Goal: Task Accomplishment & Management: Use online tool/utility

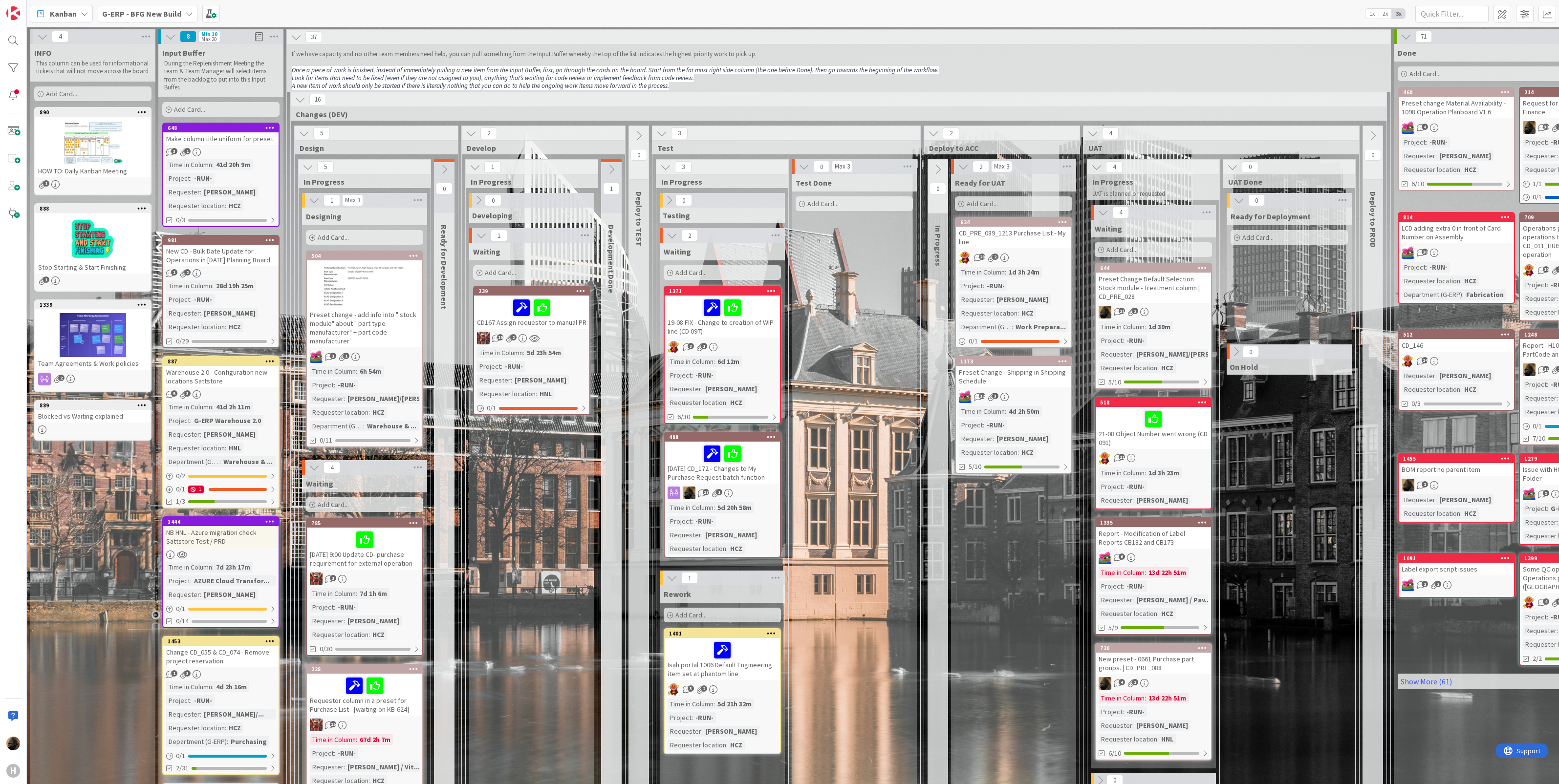
click at [139, 15] on b "G-ERP - BFG New Build" at bounding box center [141, 13] width 79 height 10
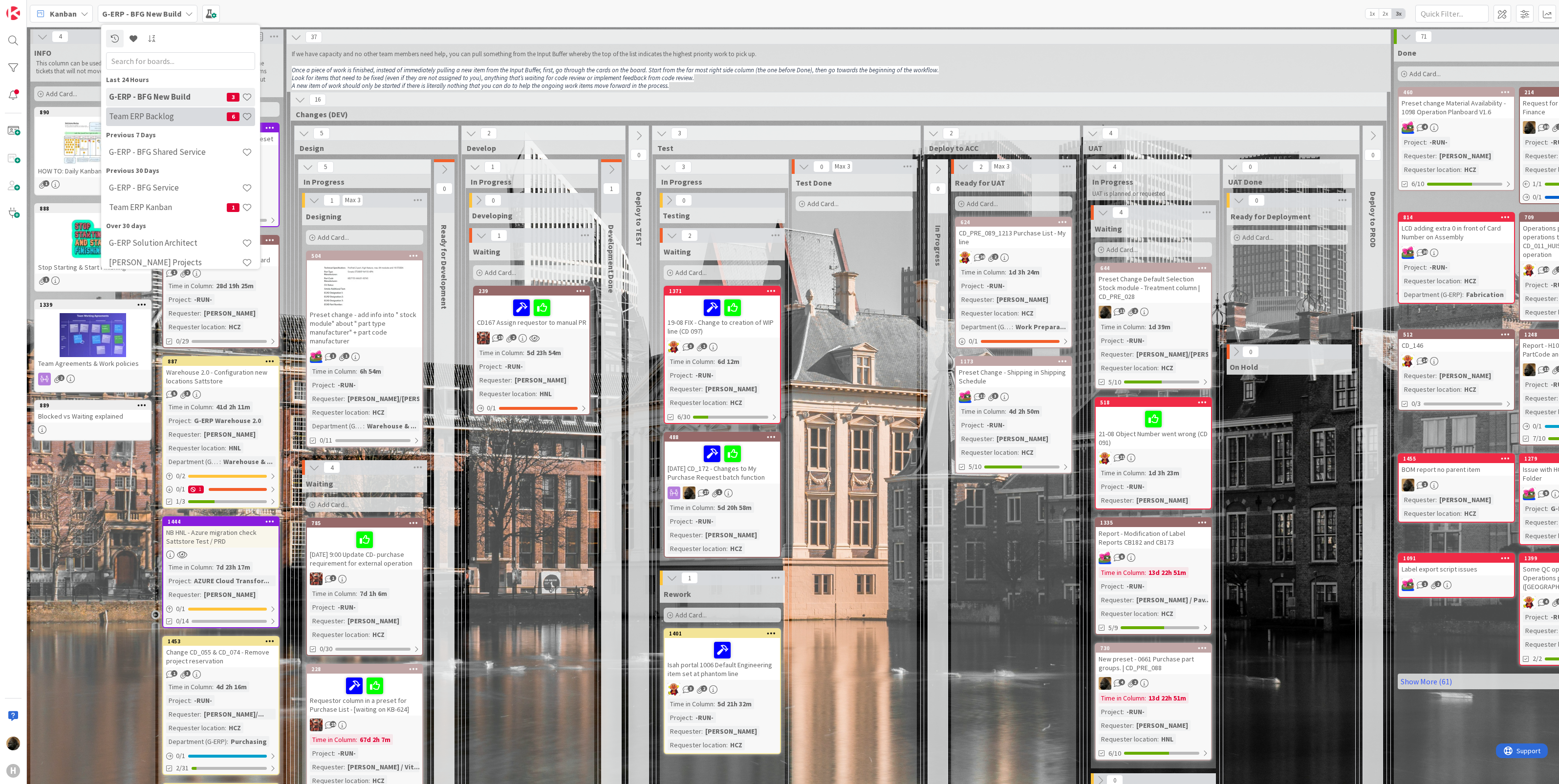
click at [144, 121] on h4 "Team ERP Backlog" at bounding box center [167, 116] width 118 height 10
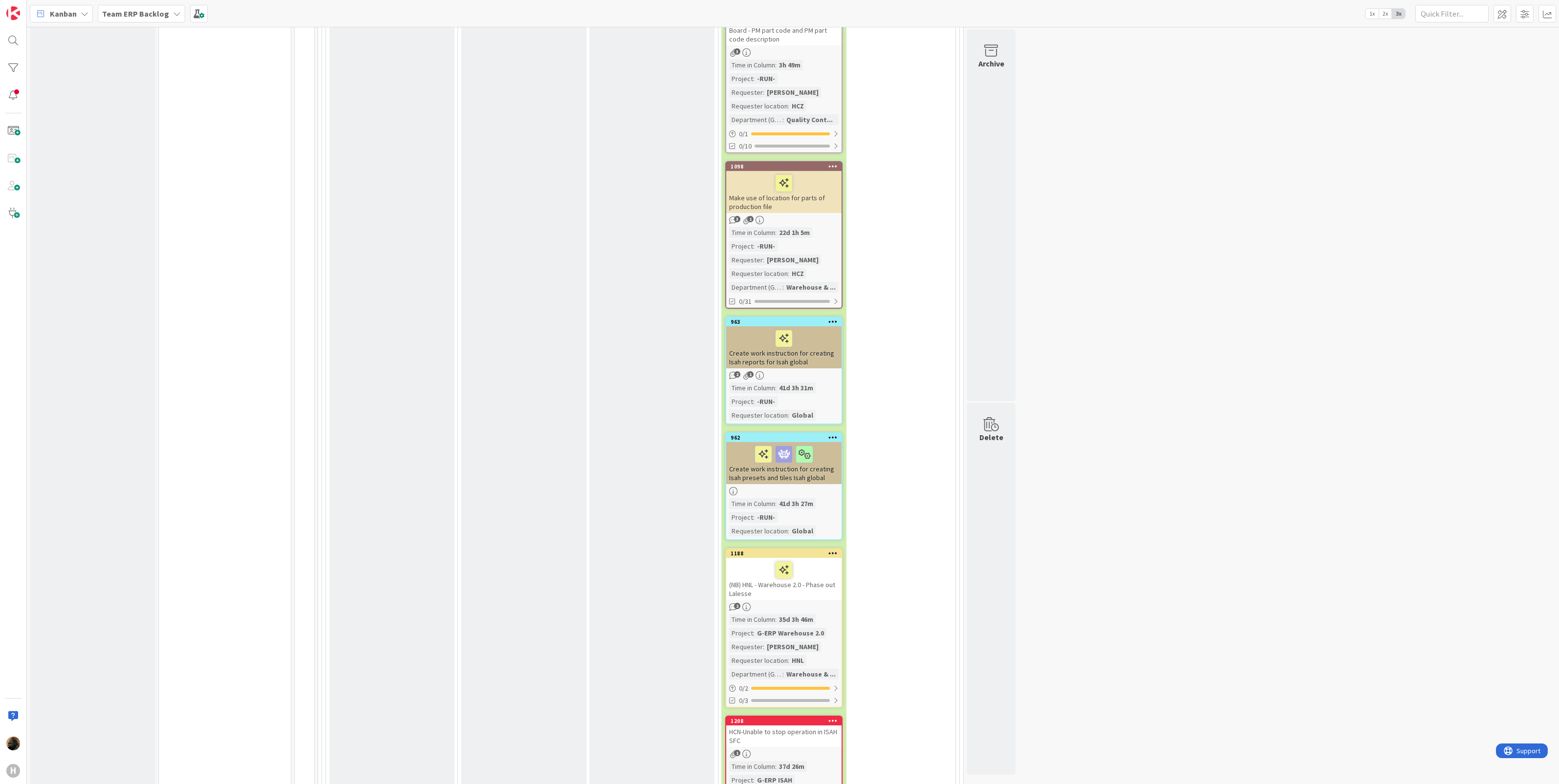
scroll to position [2503, 0]
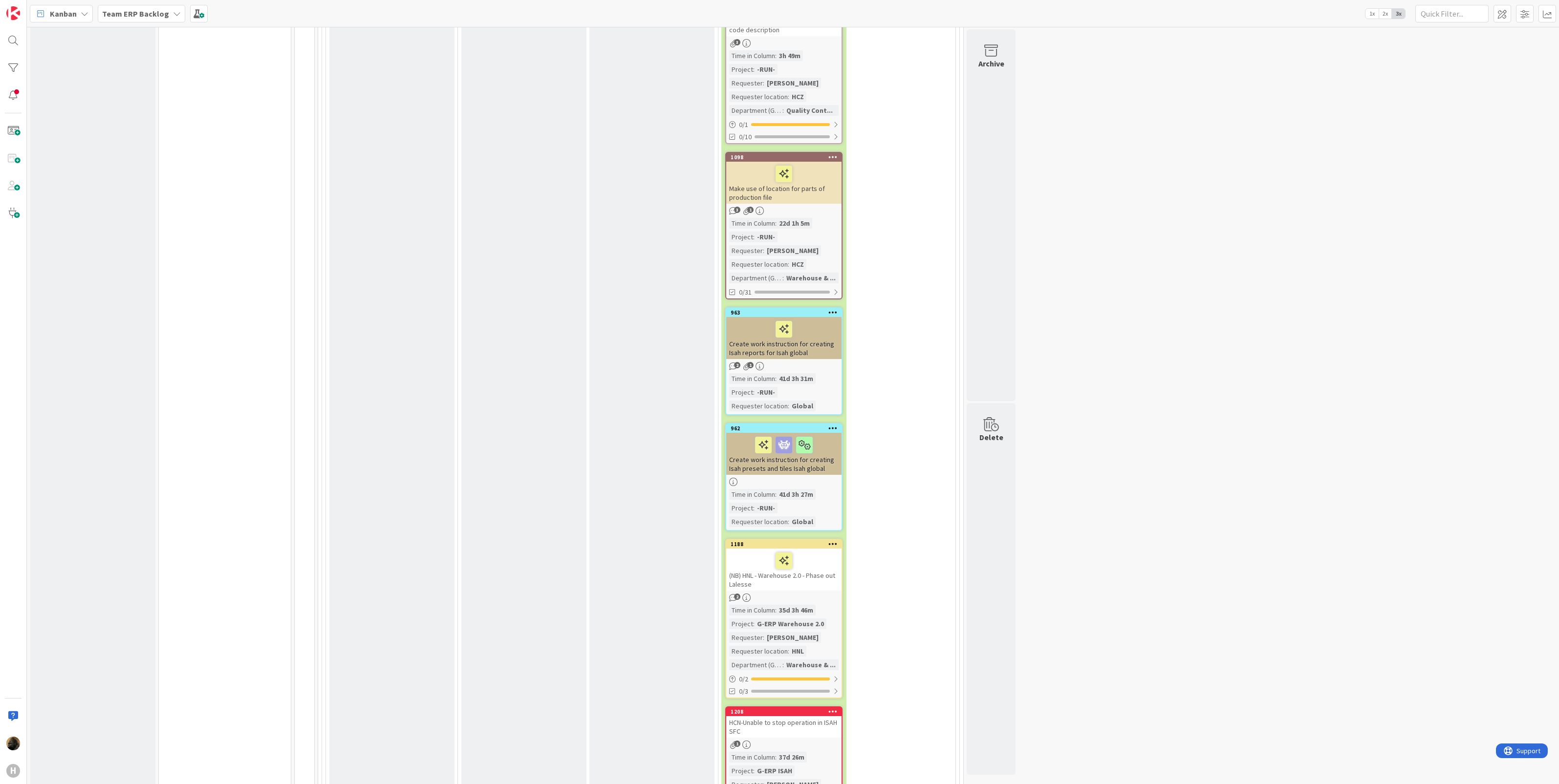
click at [792, 317] on div "Create work instruction for creating Isah reports for Isah global" at bounding box center [783, 337] width 115 height 42
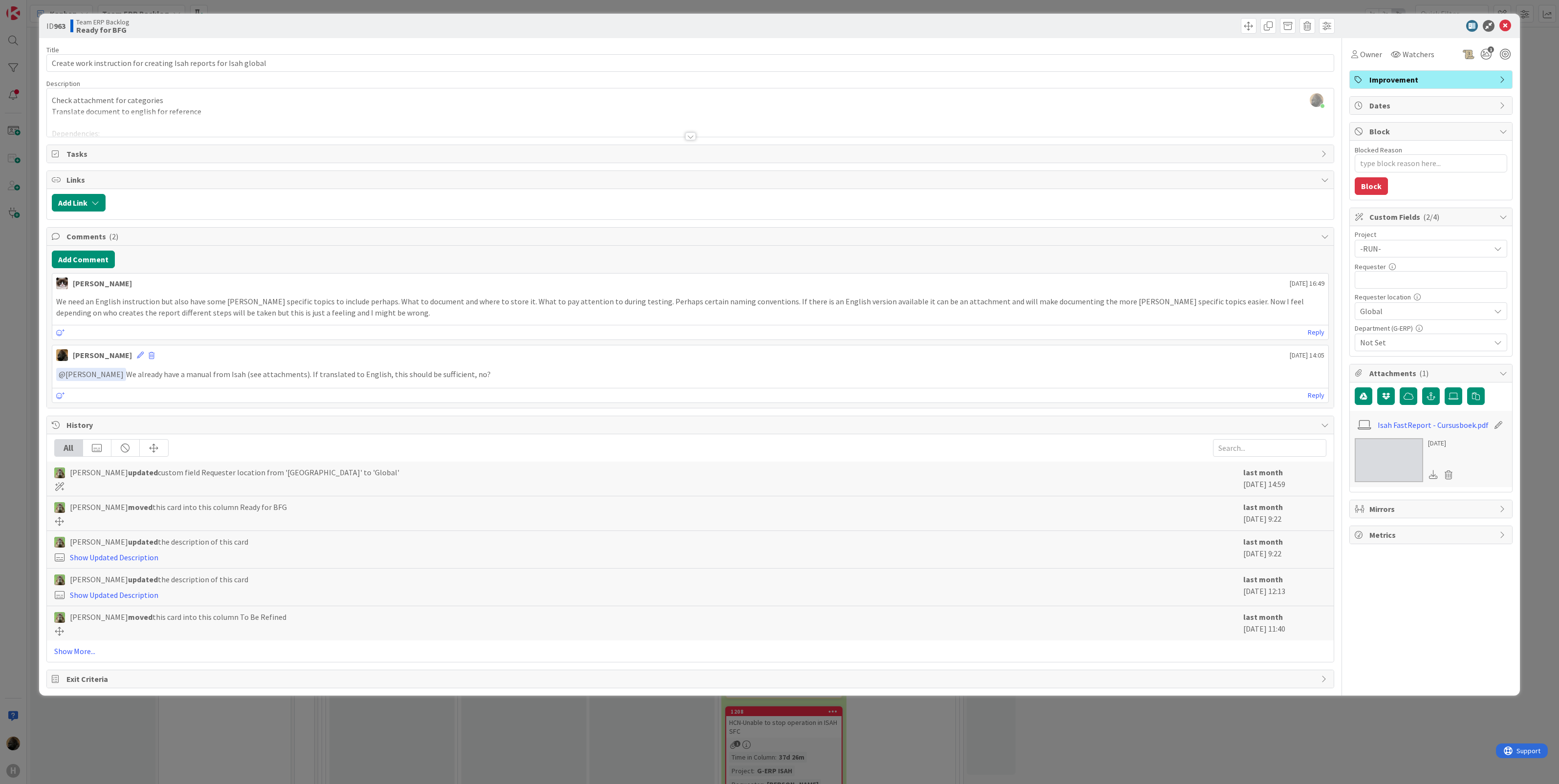
click at [688, 140] on div at bounding box center [690, 137] width 11 height 7
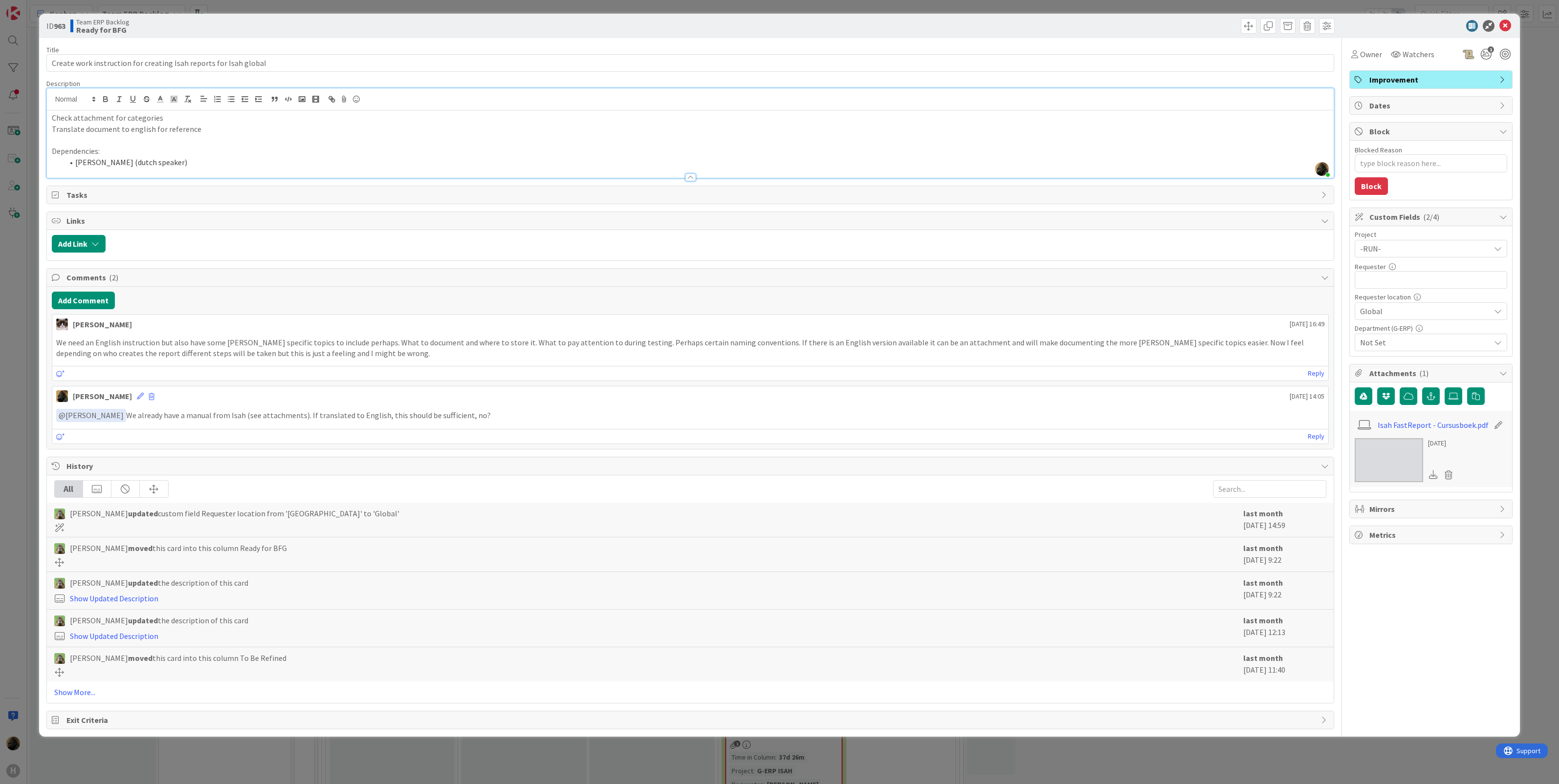
click at [18, 399] on div "ID 963 Team ERP Backlog Ready for BFG Title 65 / 128 Create work instruction fo…" at bounding box center [780, 392] width 1559 height 784
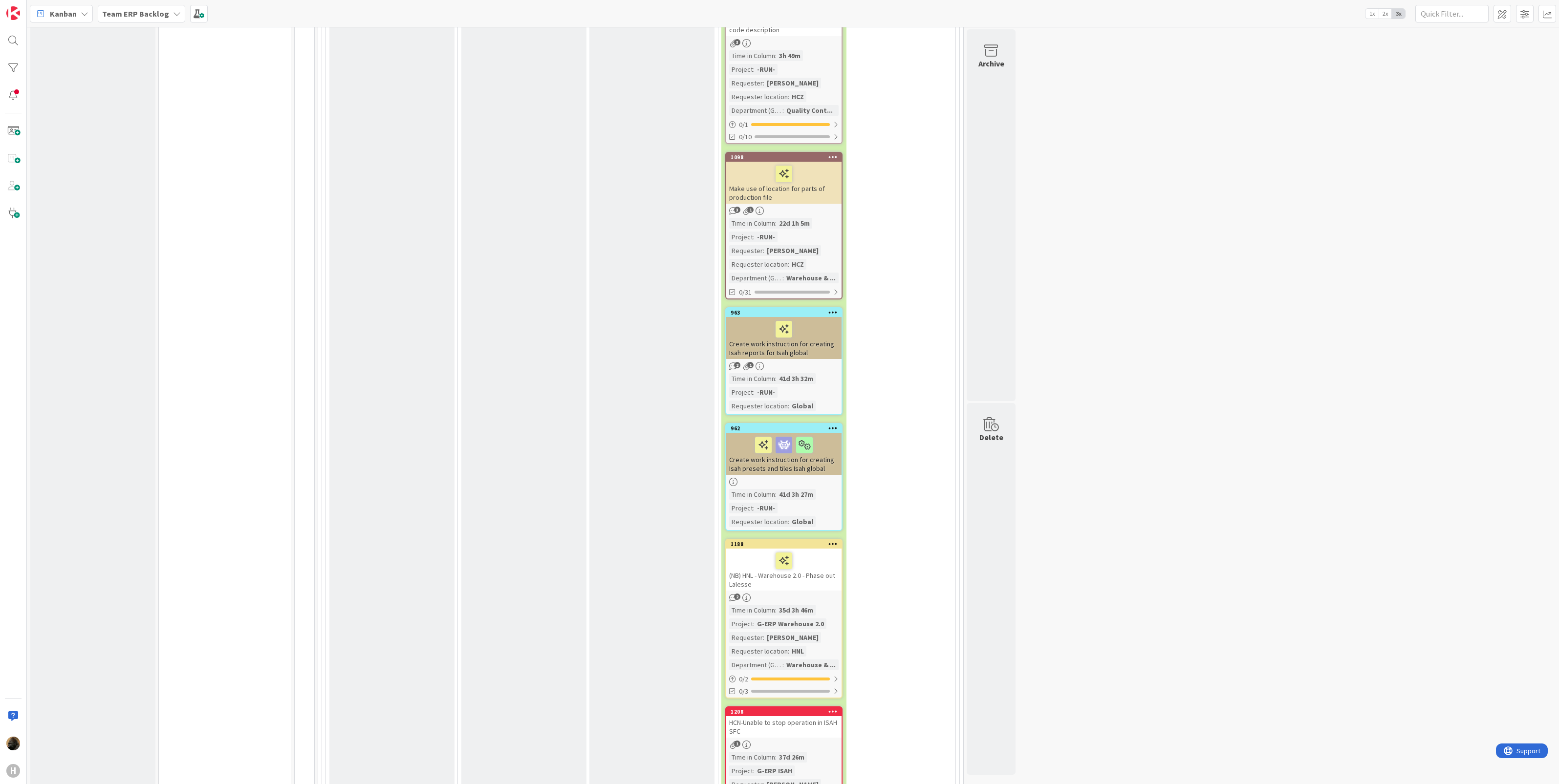
click at [823, 439] on div "Create work instruction for creating Isah presets and tiles Isah global" at bounding box center [783, 453] width 115 height 42
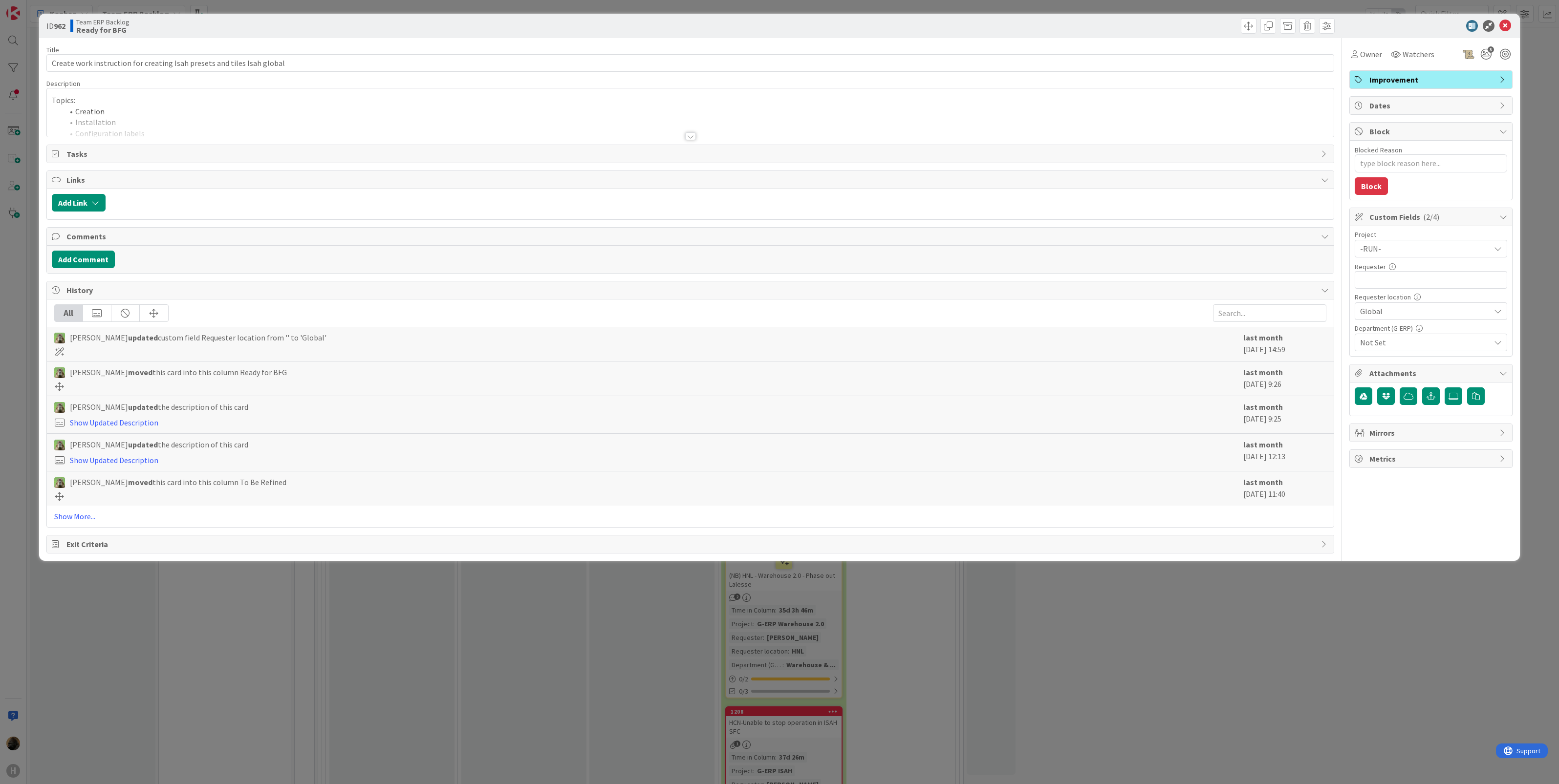
type textarea "x"
click at [697, 138] on div "Title 71 / 128 Create work instruction for creating Isah presets and tiles Isah…" at bounding box center [690, 295] width 1288 height 516
click at [689, 136] on div at bounding box center [690, 137] width 11 height 7
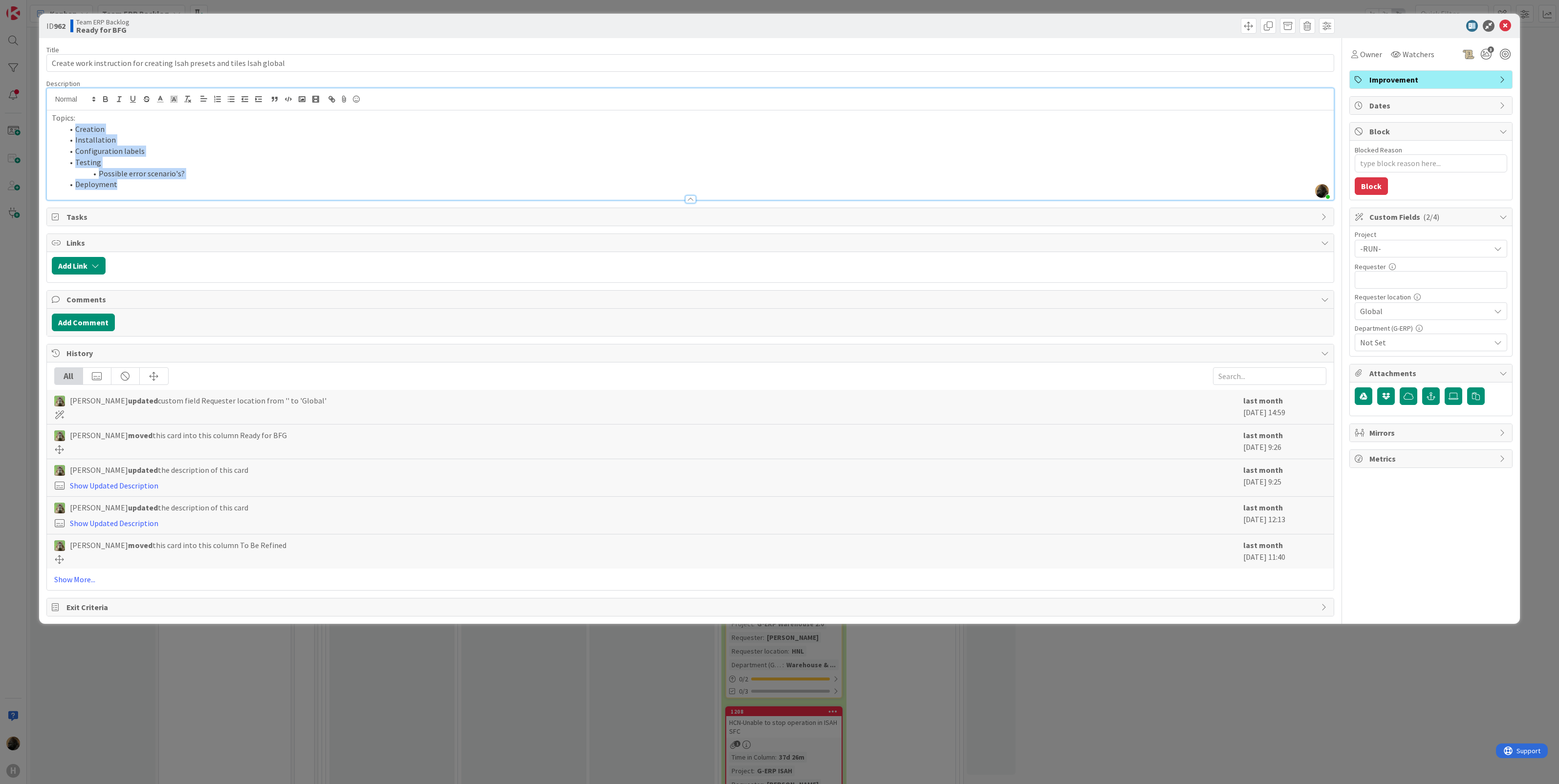
drag, startPoint x: 127, startPoint y: 186, endPoint x: 74, endPoint y: 133, distance: 75.0
click at [74, 133] on ol "Creation Installation Configuration labels Testing Possible error scenario's? D…" at bounding box center [690, 157] width 1277 height 67
click at [506, 374] on div "All" at bounding box center [689, 375] width 1272 height 18
click at [331, 731] on div "ID 962 Team ERP Backlog Ready for BFG Title 71 / 128 Create work instruction fo…" at bounding box center [780, 392] width 1559 height 784
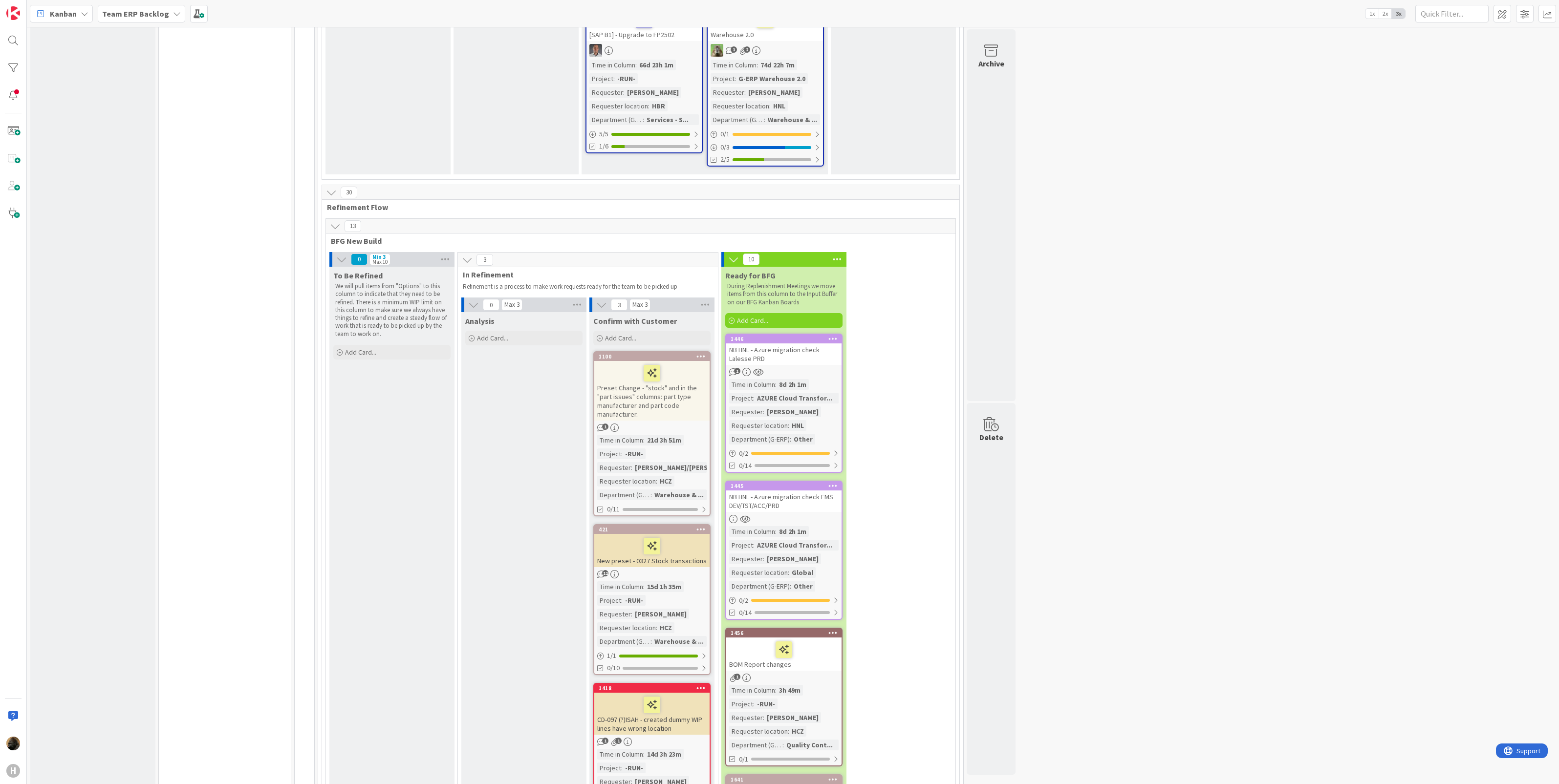
scroll to position [1526, 0]
